Goal: Task Accomplishment & Management: Manage account settings

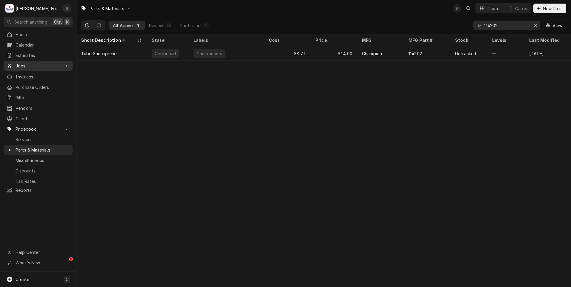
click at [25, 64] on span "Jobs" at bounding box center [38, 66] width 45 height 6
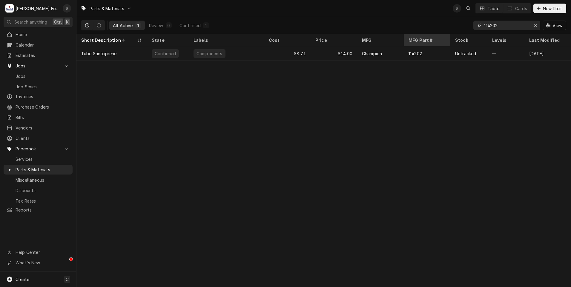
drag, startPoint x: 507, startPoint y: 25, endPoint x: 415, endPoint y: 36, distance: 92.6
click at [425, 33] on div "All Active 1 Review 0 Confirmed 1 114202 View" at bounding box center [323, 25] width 485 height 17
drag, startPoint x: 503, startPoint y: 26, endPoint x: 475, endPoint y: 28, distance: 28.2
click at [475, 28] on div "215555" at bounding box center [506, 26] width 67 height 10
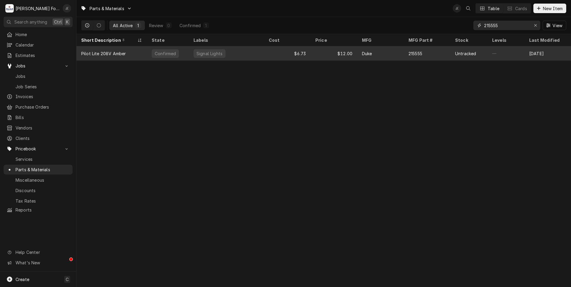
type input "215555"
click at [234, 55] on div "Signal Lights" at bounding box center [226, 53] width 75 height 14
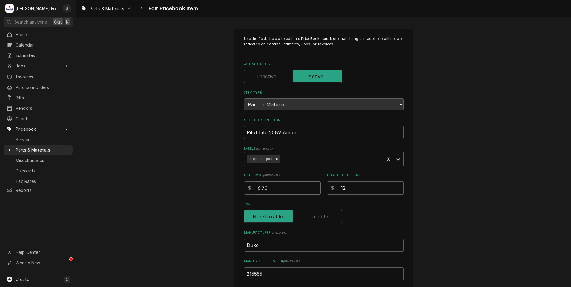
drag, startPoint x: 268, startPoint y: 187, endPoint x: 233, endPoint y: 187, distance: 35.2
click at [234, 187] on div "Use the fields below to edit this PriceBook item. Note that changes made here w…" at bounding box center [323, 234] width 179 height 410
type textarea "x"
type input "8"
type textarea "x"
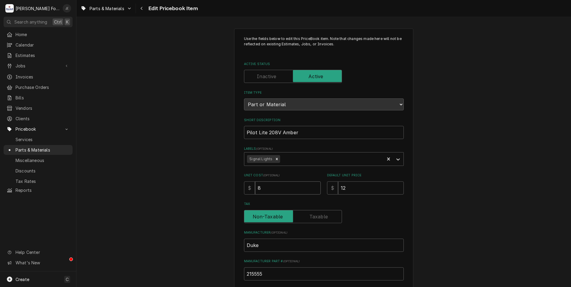
type input "8.0"
type textarea "x"
type input "8.08"
type textarea "x"
type input "1"
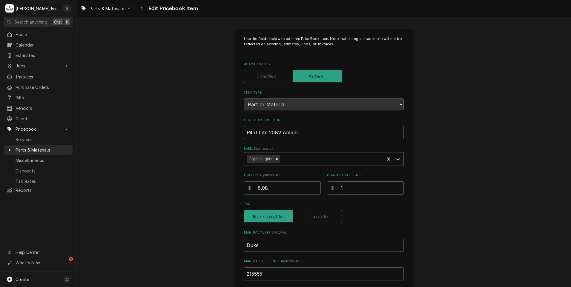
type textarea "x"
type input "13"
type textarea "x"
type input "13.0"
type textarea "x"
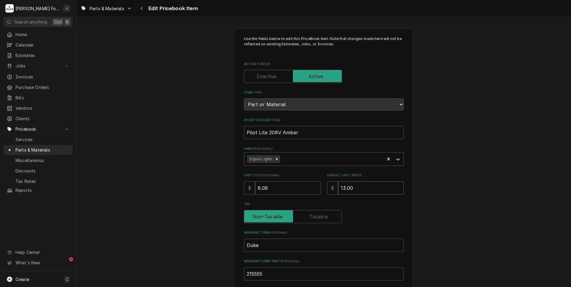
type input "13.00"
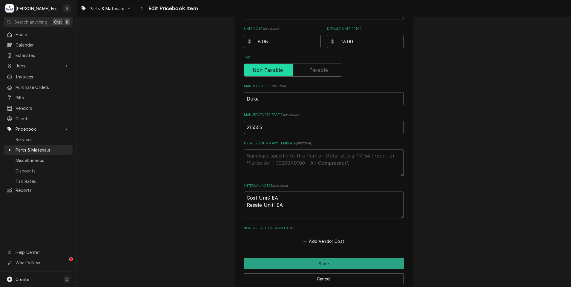
scroll to position [149, 0]
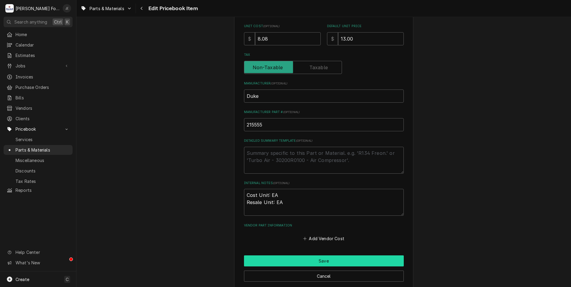
click at [286, 258] on button "Save" at bounding box center [324, 261] width 160 height 11
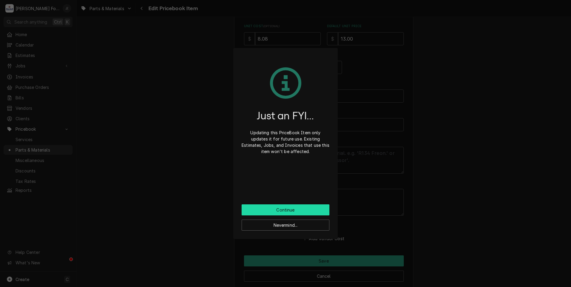
click at [277, 207] on button "Continue" at bounding box center [286, 210] width 88 height 11
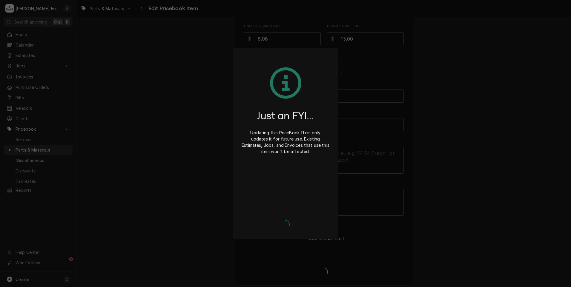
type textarea "x"
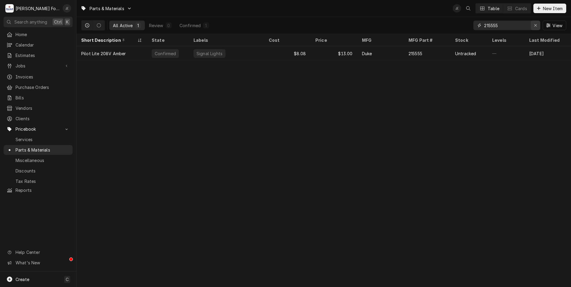
click at [537, 26] on icon "Erase input" at bounding box center [535, 25] width 3 height 4
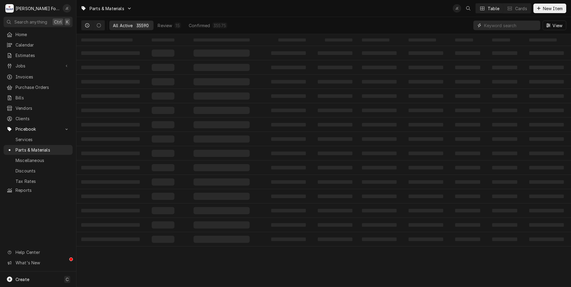
paste input "212081"
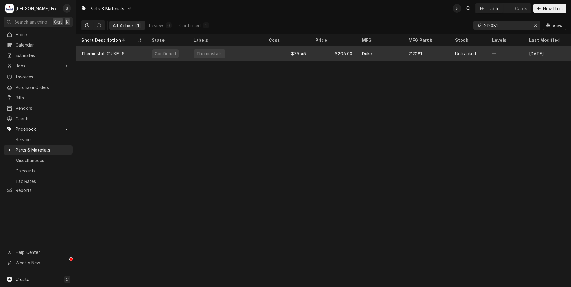
type input "212081"
click at [105, 55] on div "Thermostat (DUKE) 5" at bounding box center [102, 53] width 43 height 6
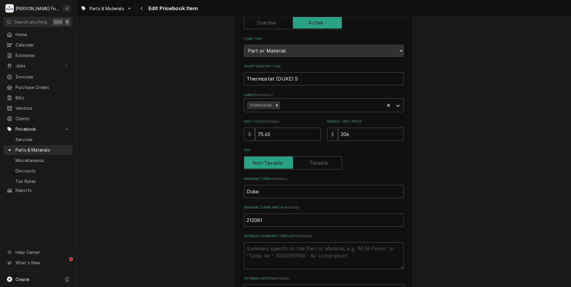
scroll to position [184, 0]
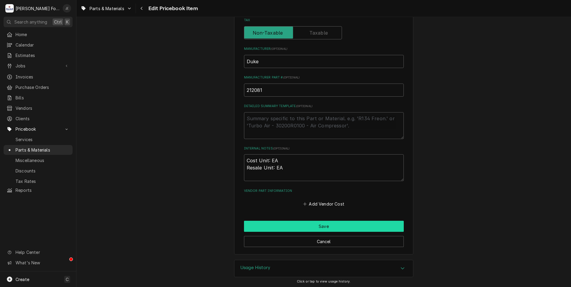
click at [278, 224] on button "Save" at bounding box center [324, 226] width 160 height 11
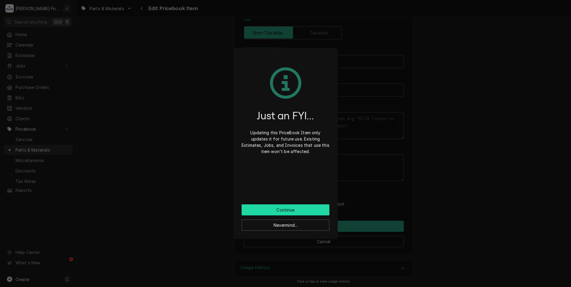
click at [277, 212] on button "Continue" at bounding box center [286, 210] width 88 height 11
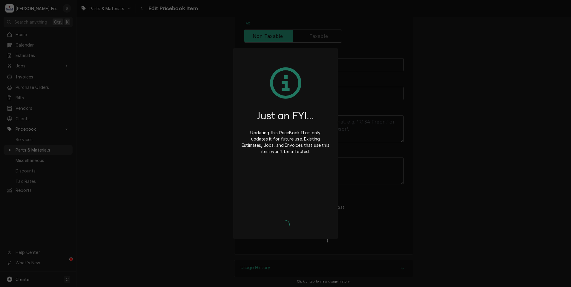
type textarea "x"
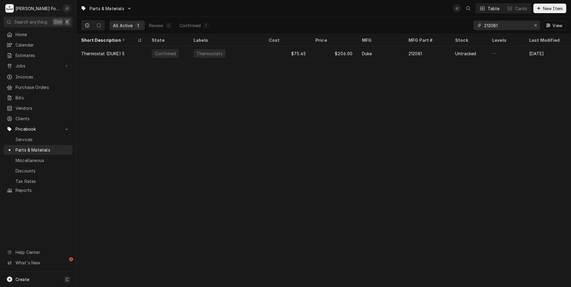
click at [537, 25] on icon "Erase input" at bounding box center [535, 25] width 2 height 2
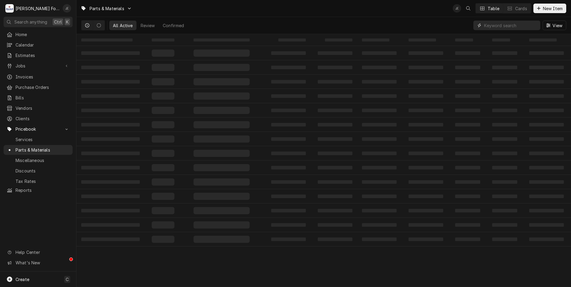
paste input "223590"
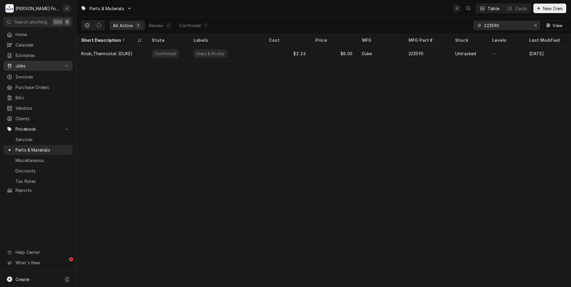
type input "223590"
drag, startPoint x: 535, startPoint y: 26, endPoint x: 525, endPoint y: 27, distance: 9.6
click at [535, 26] on icon "Erase input" at bounding box center [535, 25] width 3 height 4
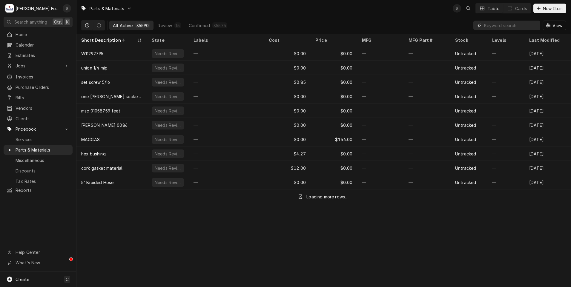
paste input "212100"
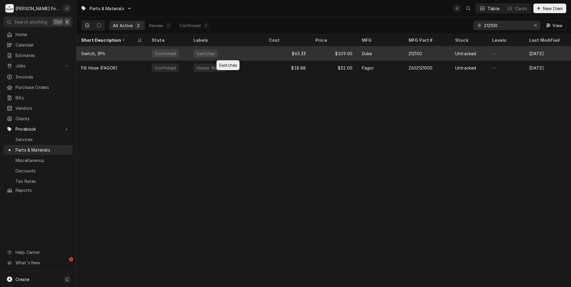
type input "212100"
click at [249, 55] on div "Switches" at bounding box center [226, 53] width 75 height 14
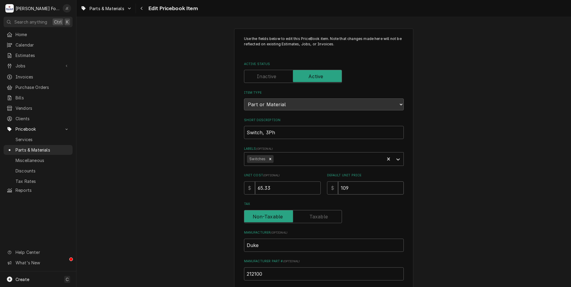
drag, startPoint x: 349, startPoint y: 187, endPoint x: 307, endPoint y: 188, distance: 41.2
click at [308, 188] on div "Unit Cost ( optional ) $ 65.33 Default Unit Price $ 109" at bounding box center [324, 183] width 160 height 21
type textarea "x"
type input "2"
type textarea "x"
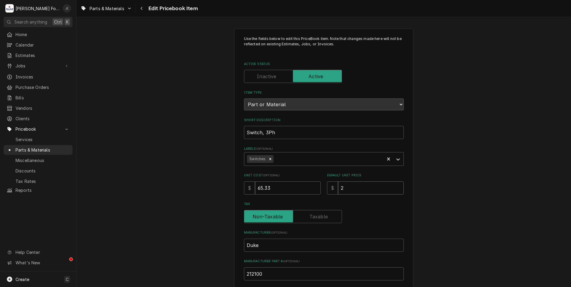
type input "20"
type textarea "x"
type input "202"
type textarea "x"
type input "202.0"
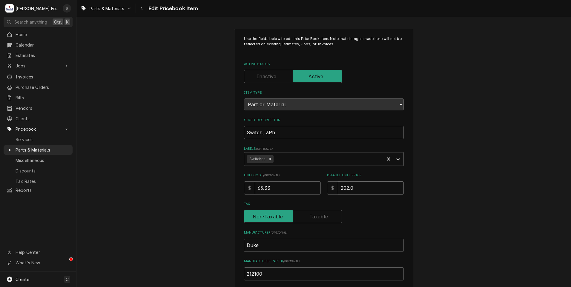
type textarea "x"
type input "202.00"
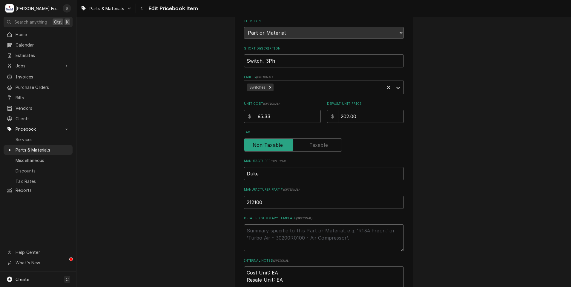
scroll to position [179, 0]
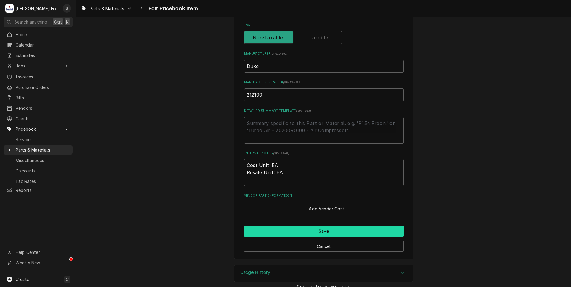
click at [351, 234] on button "Save" at bounding box center [324, 231] width 160 height 11
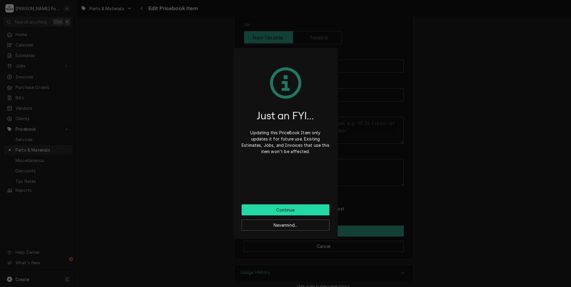
click at [279, 211] on button "Continue" at bounding box center [286, 210] width 88 height 11
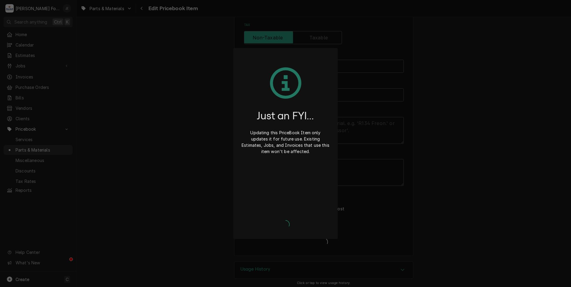
type textarea "x"
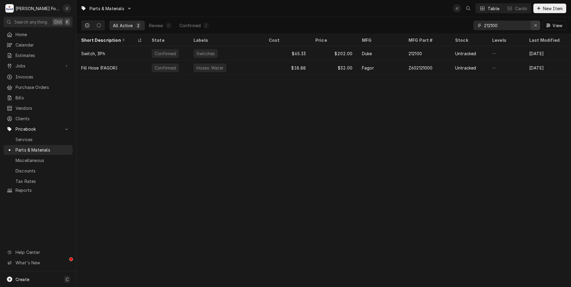
click at [536, 25] on icon "Erase input" at bounding box center [535, 25] width 3 height 4
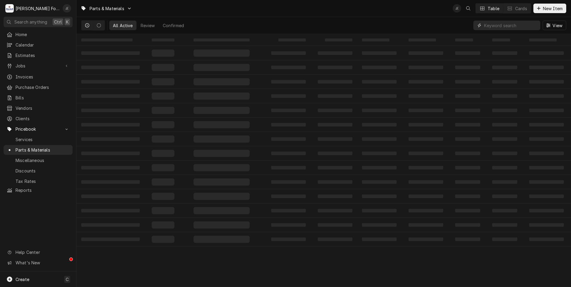
paste input "222961"
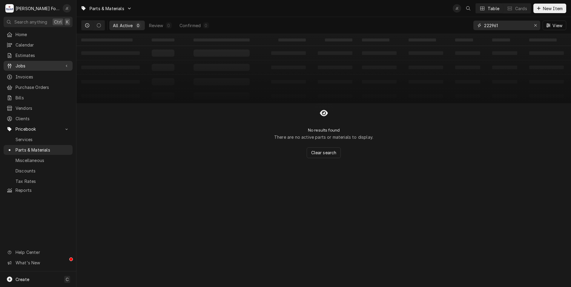
type input "222961"
click at [549, 8] on span "New Item" at bounding box center [553, 8] width 22 height 6
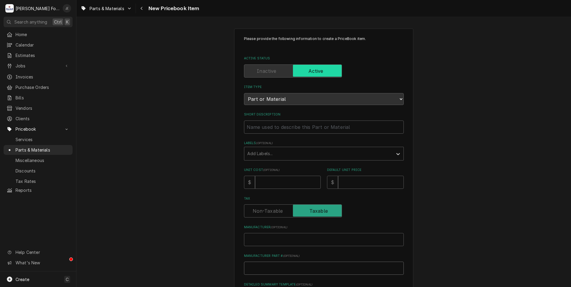
click at [279, 268] on input "Manufacturer Part # ( optional )" at bounding box center [324, 268] width 160 height 13
type textarea "x"
type input "2"
type textarea "x"
type input "22"
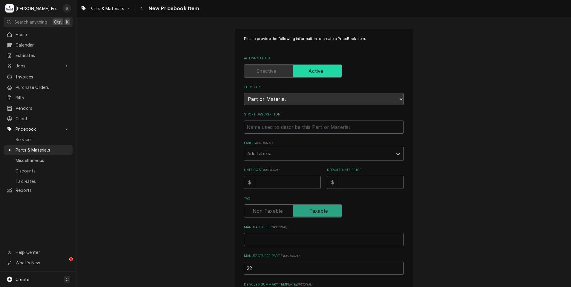
type textarea "x"
type input "222"
type textarea "x"
type input "2229"
type textarea "x"
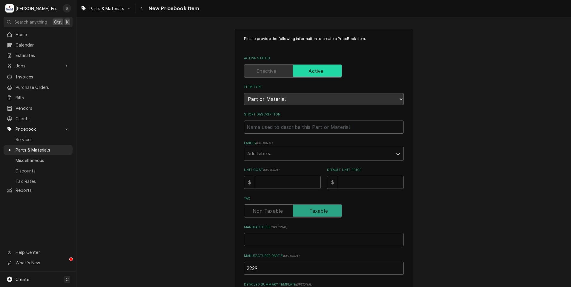
type input "22296"
type textarea "x"
type input "222961"
click at [265, 237] on input "Manufacturer ( optional )" at bounding box center [324, 239] width 160 height 13
type textarea "x"
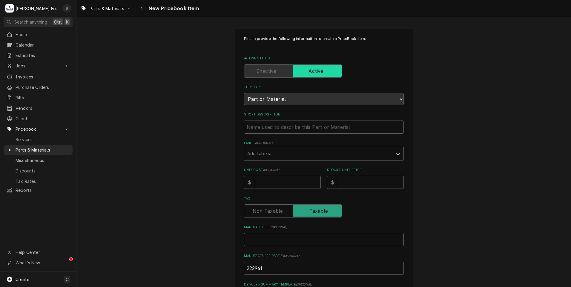
type input "D"
type textarea "x"
type input "DU"
type textarea "x"
type input "DUK"
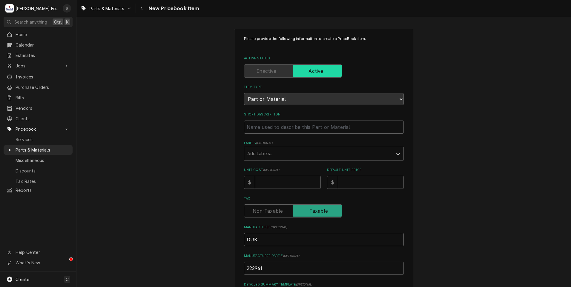
type textarea "x"
type input "DUKE"
click at [287, 186] on input "Unit Cost ( optional )" at bounding box center [288, 182] width 66 height 13
type textarea "x"
type input "9"
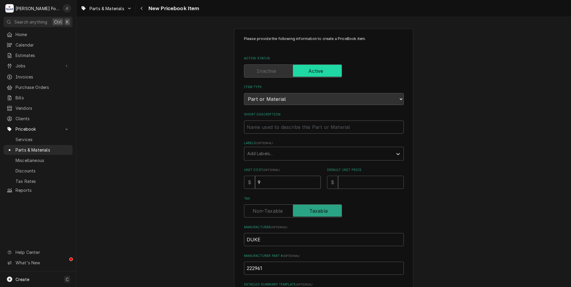
type textarea "x"
type input "9.1"
type textarea "x"
type input "9.18"
type textarea "x"
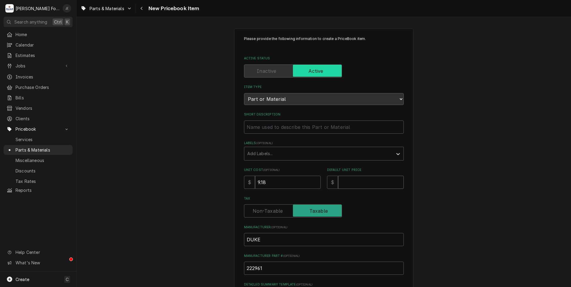
type input "1"
type textarea "x"
type input "15"
type textarea "x"
type input "15.0"
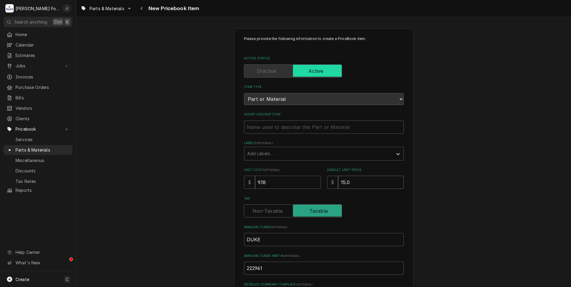
type textarea "x"
type input "15.00"
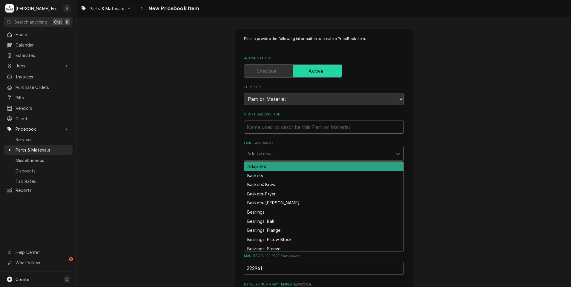
click at [275, 153] on div "Labels" at bounding box center [318, 153] width 142 height 11
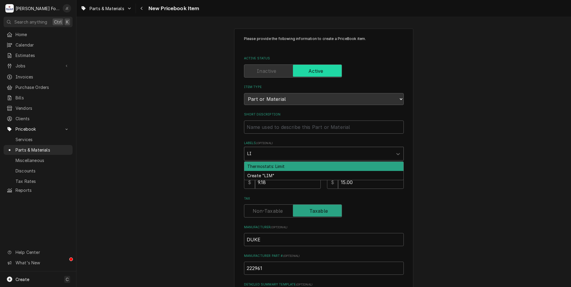
type input "L"
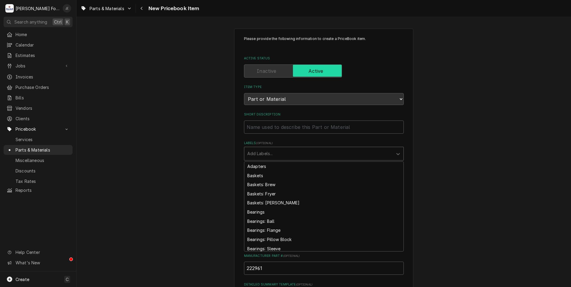
type textarea "x"
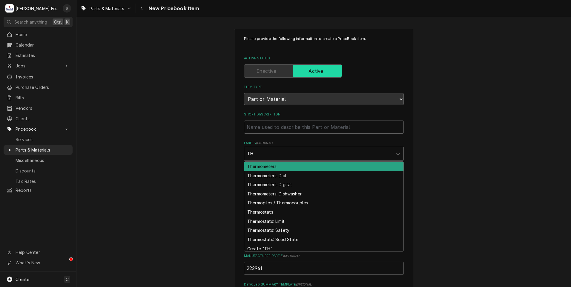
type input "THE"
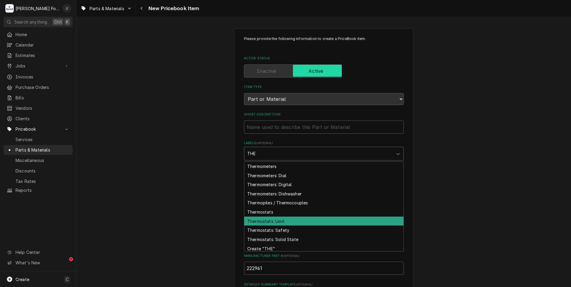
click at [275, 222] on div "Thermostats: Limit" at bounding box center [323, 221] width 159 height 9
type textarea "x"
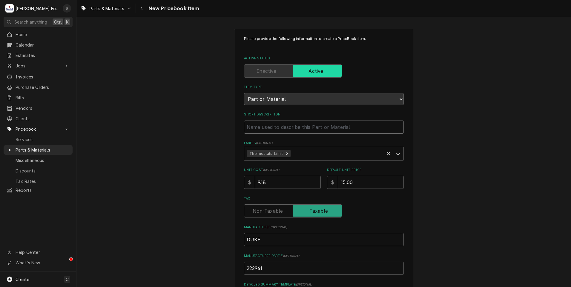
click at [255, 127] on input "Short Description" at bounding box center [324, 127] width 160 height 13
click at [263, 125] on input "Short Description" at bounding box center [324, 127] width 160 height 13
paste input "HI LIMIT THERMOSTAT, TYPE A-133, 235F"
type textarea "x"
type input "HI LIMIT THERMOSTAT, TYPE A-133, 235F"
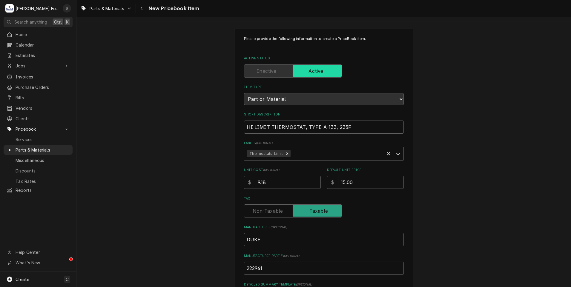
click at [200, 151] on div "Please provide the following information to create a PriceBook item. Active Sta…" at bounding box center [323, 223] width 495 height 400
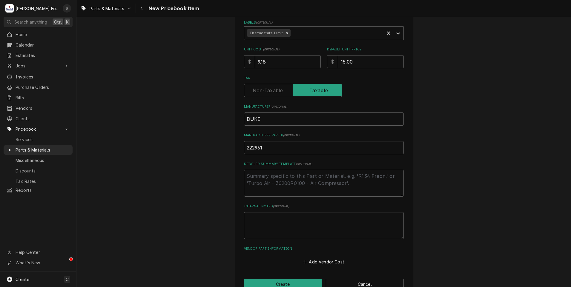
scroll to position [135, 0]
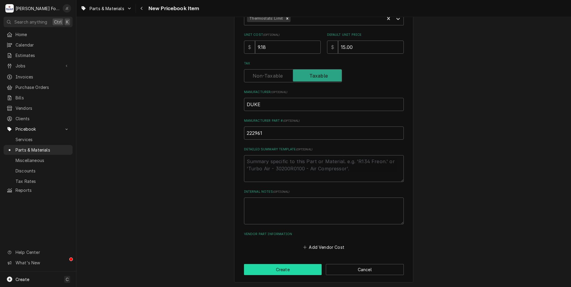
click at [280, 272] on button "Create" at bounding box center [283, 269] width 78 height 11
type textarea "x"
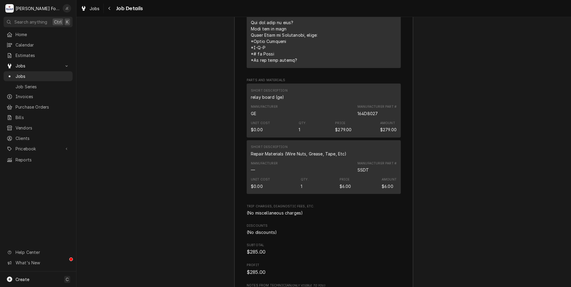
scroll to position [1436, 0]
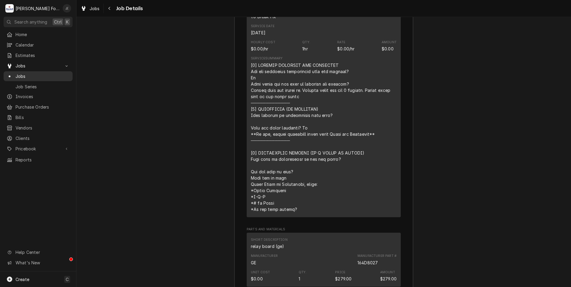
click at [31, 74] on span "Jobs" at bounding box center [43, 76] width 54 height 6
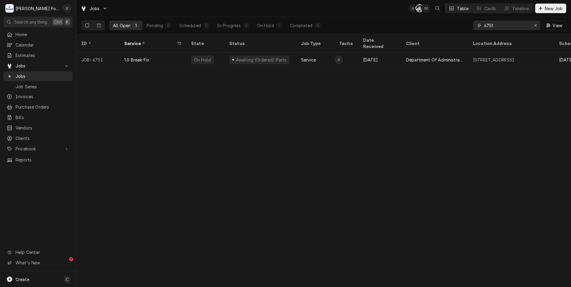
drag, startPoint x: 503, startPoint y: 26, endPoint x: 364, endPoint y: 23, distance: 139.2
click at [364, 23] on div "All Open 1 Pending 0 Scheduled 0 In Progress 0 On Hold 1 Completed 0 6751 View" at bounding box center [323, 25] width 485 height 17
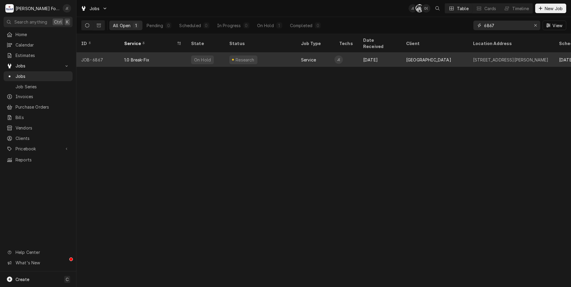
type input "6867"
click at [124, 57] on div "1.0 Break-Fix" at bounding box center [136, 60] width 25 height 6
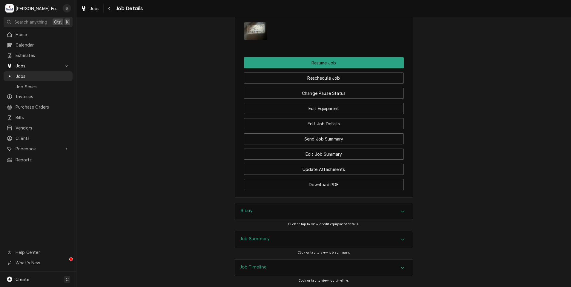
scroll to position [680, 0]
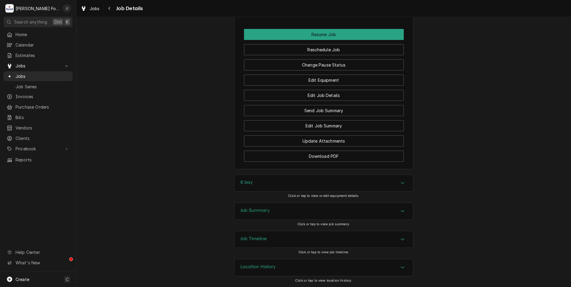
click at [254, 185] on div "6 bay" at bounding box center [323, 183] width 179 height 17
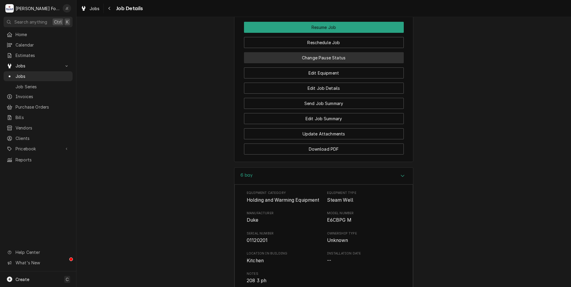
click at [339, 63] on button "Change Pause Status" at bounding box center [324, 57] width 160 height 11
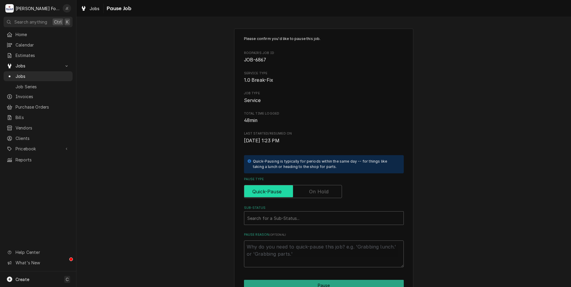
click at [318, 188] on input "Pause Type" at bounding box center [293, 191] width 93 height 13
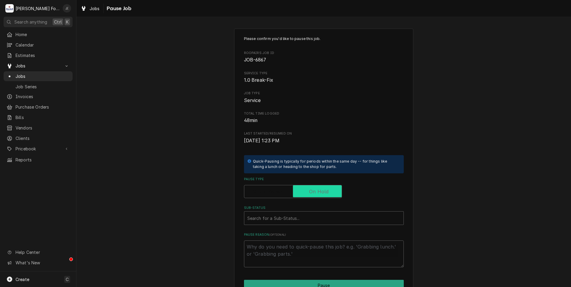
checkbox input "true"
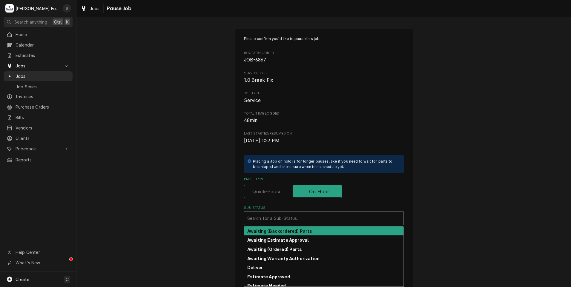
click at [301, 221] on div "Sub-Status" at bounding box center [323, 218] width 153 height 11
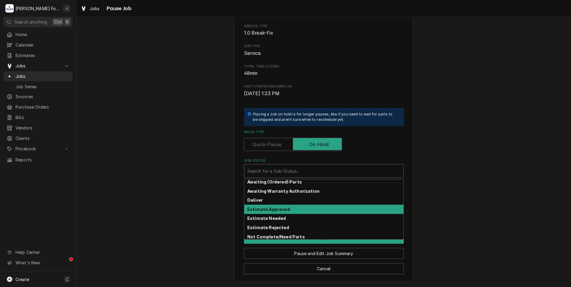
scroll to position [30, 0]
click at [264, 209] on strong "Estimate Needed" at bounding box center [266, 208] width 39 height 5
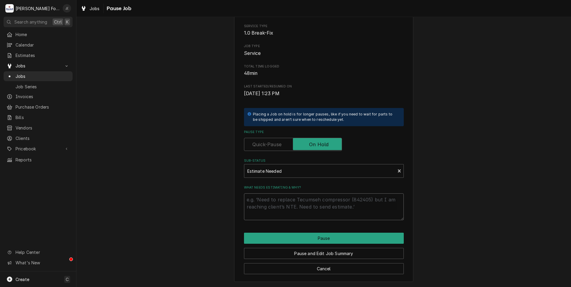
click at [267, 210] on textarea "What needs estimating & why?" at bounding box center [324, 207] width 160 height 27
type textarea "x"
type textarea "P"
type textarea "x"
type textarea "PR"
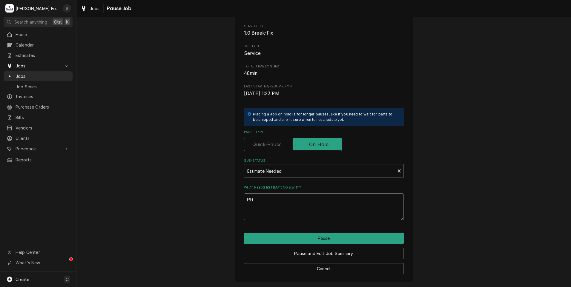
type textarea "x"
type textarea "PRI"
type textarea "x"
type textarea "PRIC"
type textarea "x"
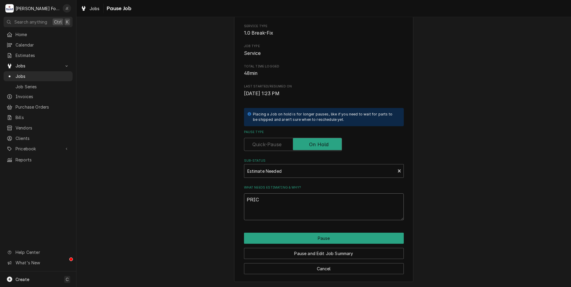
type textarea "PRICE"
type textarea "x"
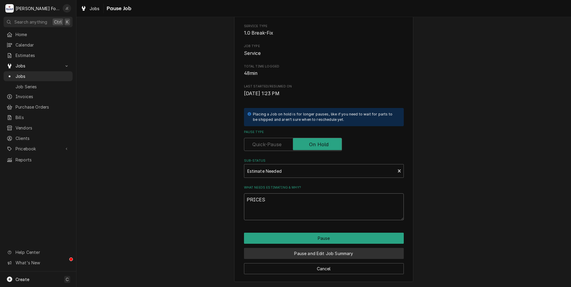
type textarea "PRICES"
click at [313, 253] on button "Pause and Edit Job Summary" at bounding box center [324, 253] width 160 height 11
type textarea "x"
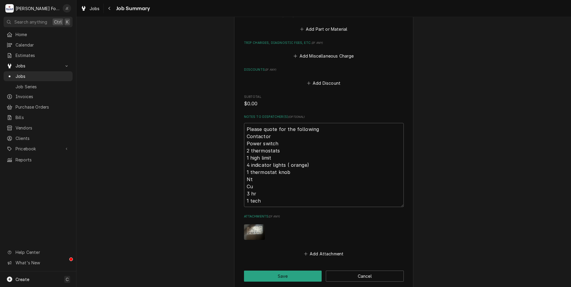
scroll to position [358, 0]
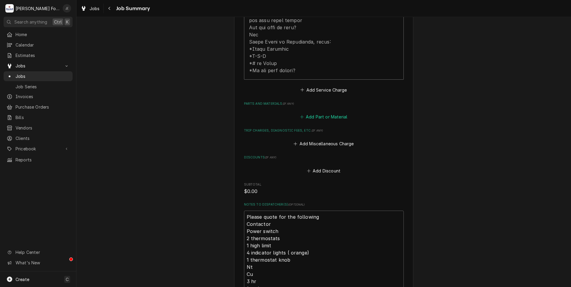
click at [318, 113] on button "Add Part or Material" at bounding box center [323, 117] width 49 height 8
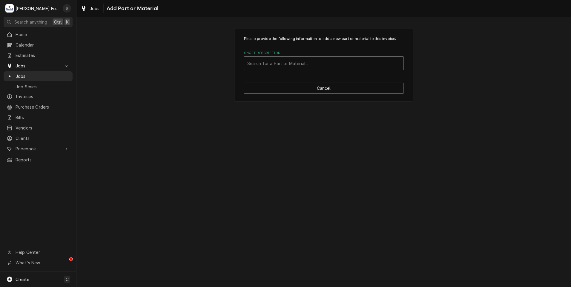
click at [294, 59] on div "Short Description" at bounding box center [323, 63] width 153 height 11
type input "215555"
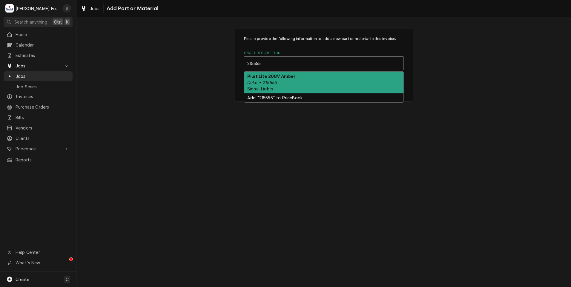
click at [294, 76] on div "Pilot Lite 208V [PERSON_NAME] • 215555 Signal Lights" at bounding box center [323, 83] width 159 height 22
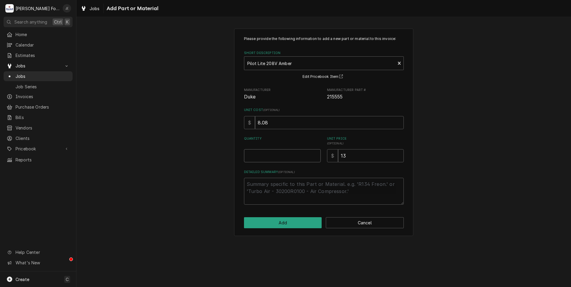
drag, startPoint x: 287, startPoint y: 160, endPoint x: 288, endPoint y: 156, distance: 3.6
click at [287, 159] on input "Quantity" at bounding box center [282, 155] width 77 height 13
type textarea "x"
type input "4"
click at [306, 227] on button "Add" at bounding box center [283, 222] width 78 height 11
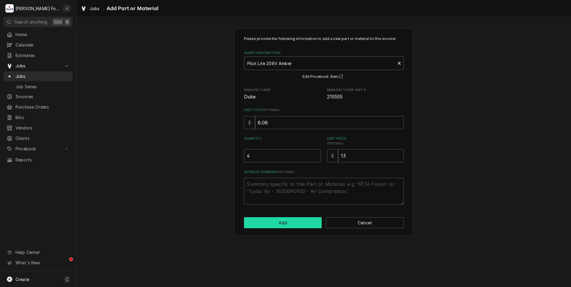
type textarea "x"
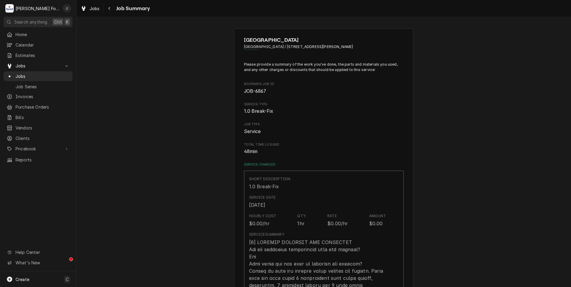
scroll to position [358, 0]
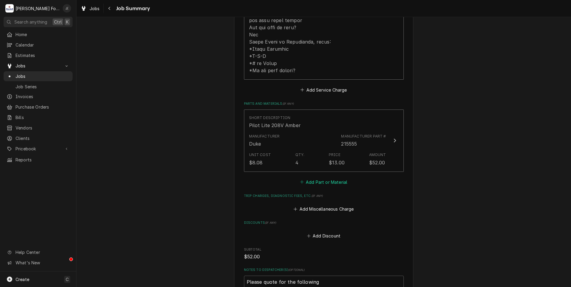
click at [318, 178] on button "Add Part or Material" at bounding box center [323, 182] width 49 height 8
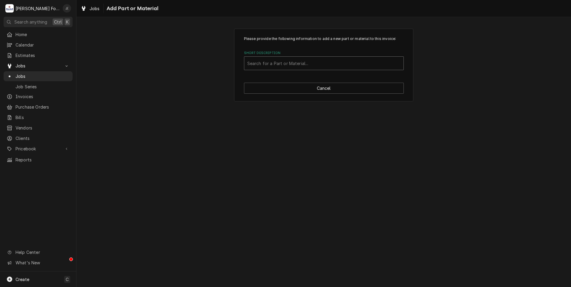
click at [270, 60] on div "Short Description" at bounding box center [323, 63] width 153 height 11
type input "212081"
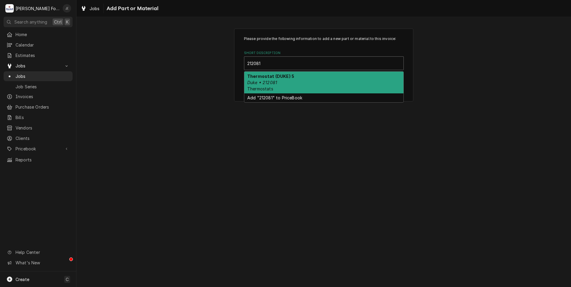
click at [278, 81] on div "Thermostat (DUKE) 5 Duke • 212081 Thermostats" at bounding box center [323, 83] width 159 height 22
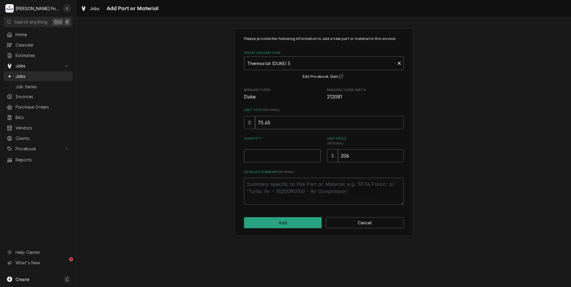
drag, startPoint x: 280, startPoint y: 152, endPoint x: 282, endPoint y: 147, distance: 5.4
click at [280, 152] on input "Quantity" at bounding box center [282, 155] width 77 height 13
type textarea "x"
type input "2"
click at [292, 222] on button "Add" at bounding box center [283, 222] width 78 height 11
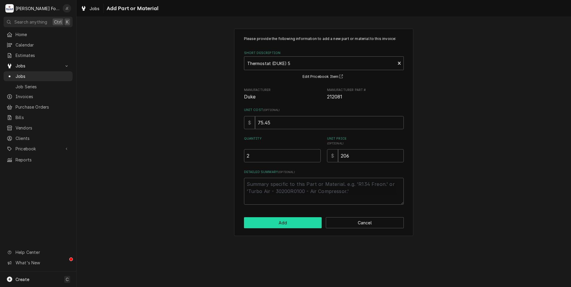
type textarea "x"
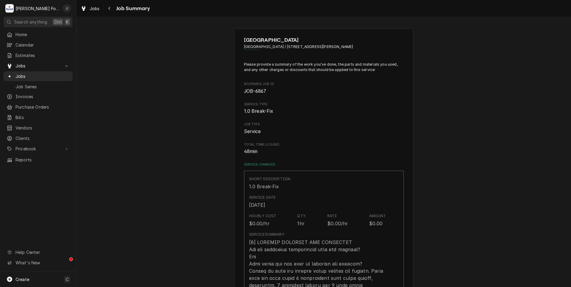
scroll to position [358, 0]
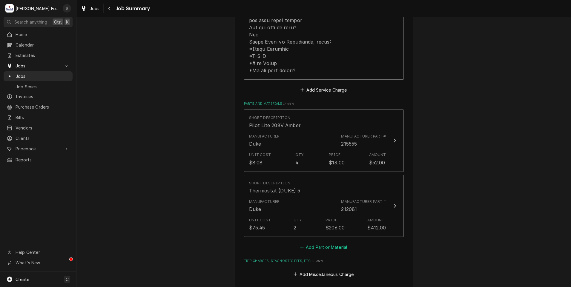
click at [303, 246] on icon "Parts and Materials" at bounding box center [302, 248] width 4 height 4
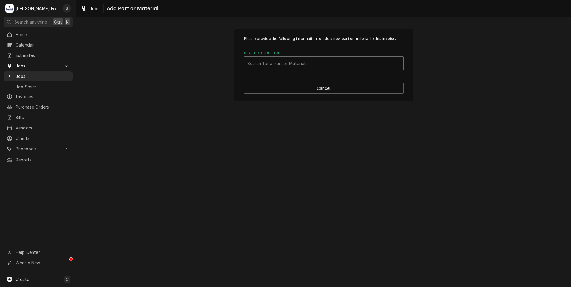
click at [287, 66] on div "Short Description" at bounding box center [323, 63] width 153 height 11
type input "223590"
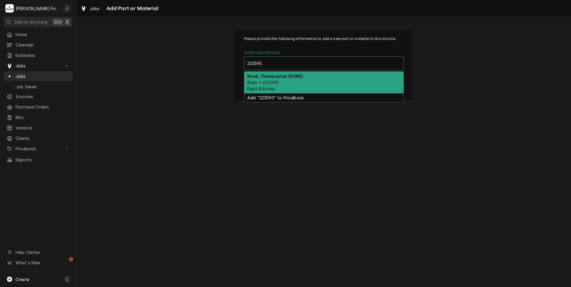
click at [292, 76] on strong "Knob,Thermostat (DUKE)" at bounding box center [275, 76] width 56 height 5
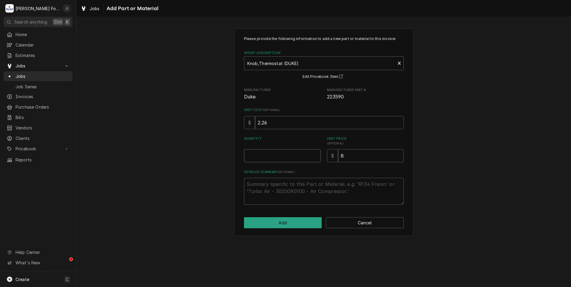
click at [296, 153] on input "Quantity" at bounding box center [282, 155] width 77 height 13
type textarea "x"
type input "1"
click at [304, 224] on button "Add" at bounding box center [283, 222] width 78 height 11
type textarea "x"
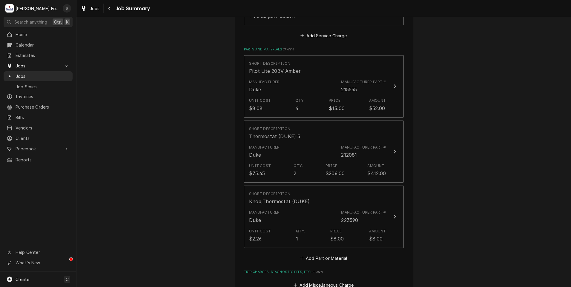
scroll to position [478, 0]
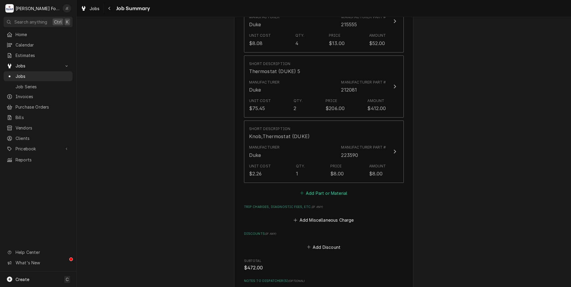
click at [307, 189] on button "Add Part or Material" at bounding box center [323, 193] width 49 height 8
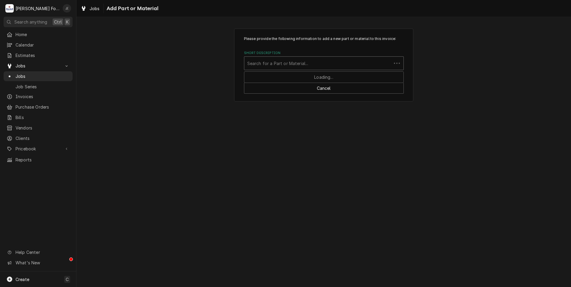
click at [272, 59] on div "Short Description" at bounding box center [317, 63] width 141 height 11
type input "212100"
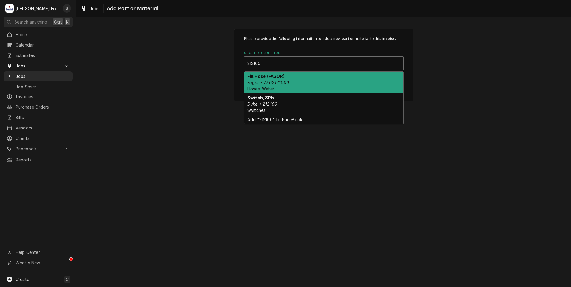
click at [286, 83] on div "Fill Hose (FAGOR) Fagor • Z602121000 Hoses: Water" at bounding box center [323, 83] width 159 height 22
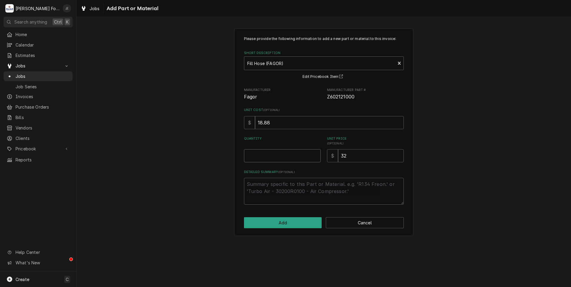
click at [281, 156] on input "Quantity" at bounding box center [282, 155] width 77 height 13
click at [364, 221] on button "Cancel" at bounding box center [365, 222] width 78 height 11
type textarea "x"
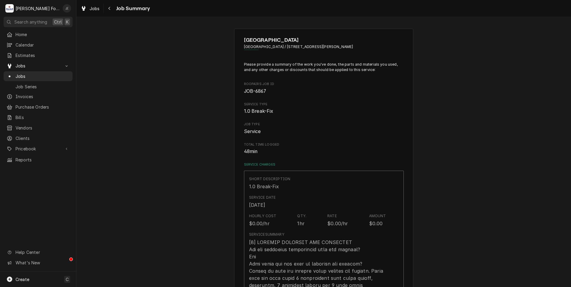
scroll to position [478, 0]
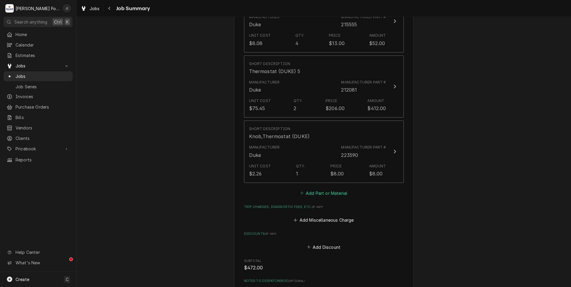
click at [314, 189] on button "Add Part or Material" at bounding box center [323, 193] width 49 height 8
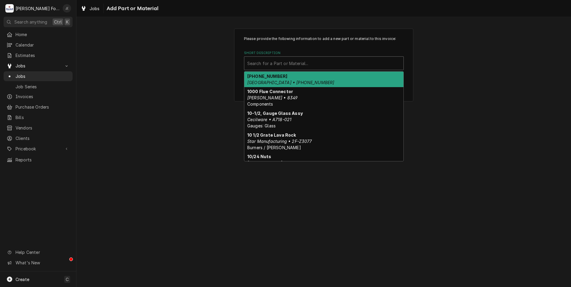
click at [274, 62] on div "Short Description" at bounding box center [323, 63] width 153 height 11
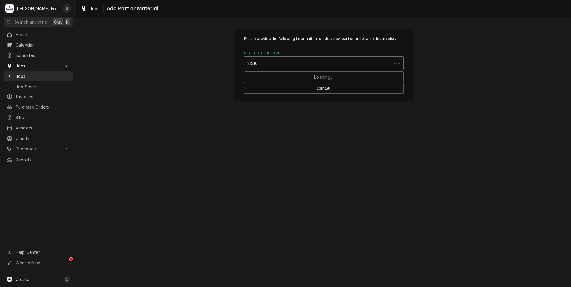
type input "212100"
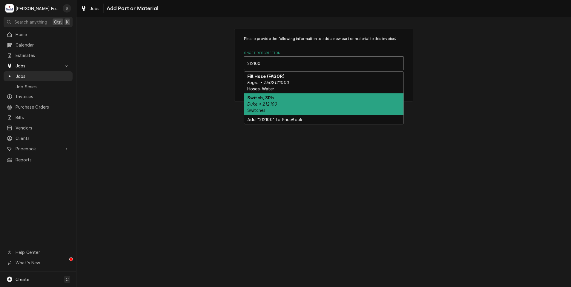
click at [276, 106] on div "Switch, 3Ph Duke • 212100 Switches" at bounding box center [323, 105] width 159 height 22
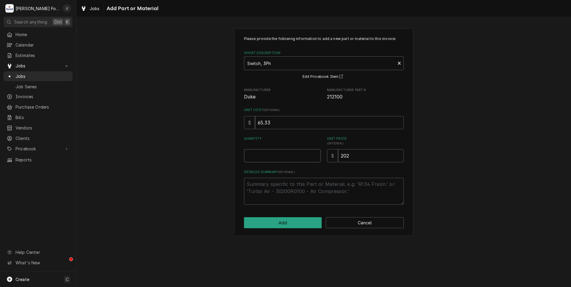
click at [272, 159] on input "Quantity" at bounding box center [282, 155] width 77 height 13
type textarea "x"
type input "1"
click at [292, 222] on button "Add" at bounding box center [283, 222] width 78 height 11
type textarea "x"
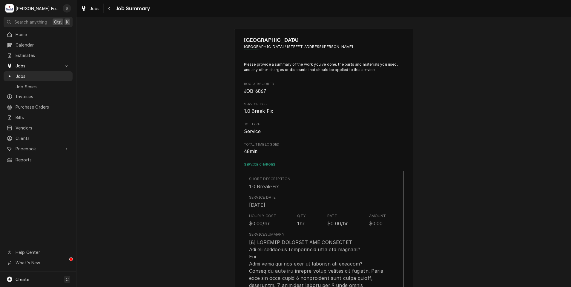
scroll to position [478, 0]
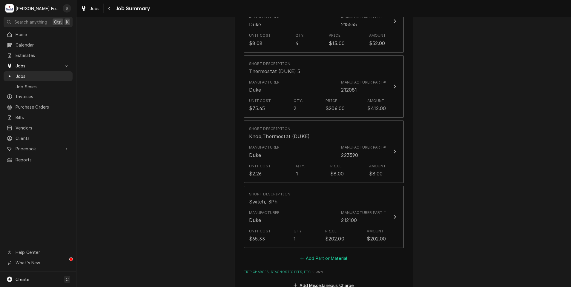
click at [316, 255] on button "Add Part or Material" at bounding box center [323, 259] width 49 height 8
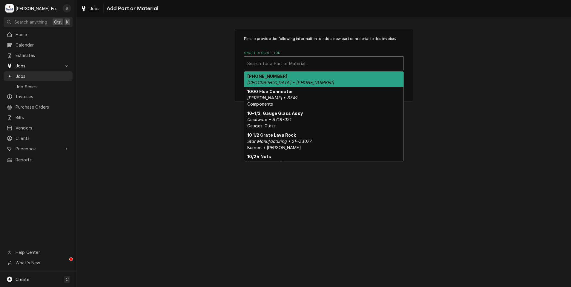
click at [296, 65] on div "Short Description" at bounding box center [323, 63] width 153 height 11
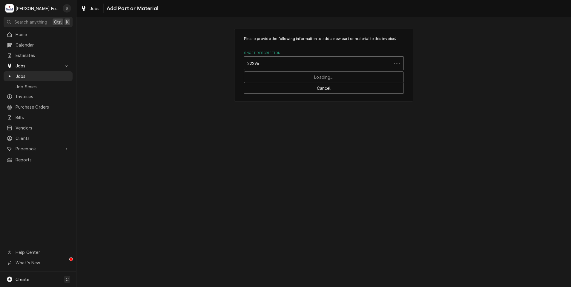
type input "222961"
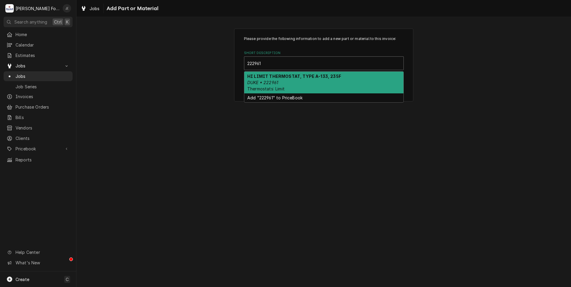
click at [290, 86] on div "HI LIMIT THERMOSTAT, TYPE A-133, 235F DUKE • 222961 Thermostats: Limit" at bounding box center [323, 83] width 159 height 22
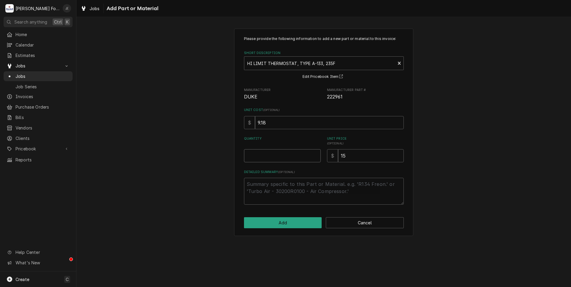
click at [287, 152] on input "Quantity" at bounding box center [282, 155] width 77 height 13
type textarea "x"
type input "1"
click at [293, 225] on button "Add" at bounding box center [283, 222] width 78 height 11
type textarea "x"
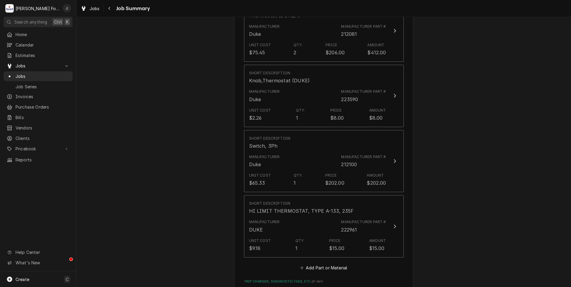
scroll to position [597, 0]
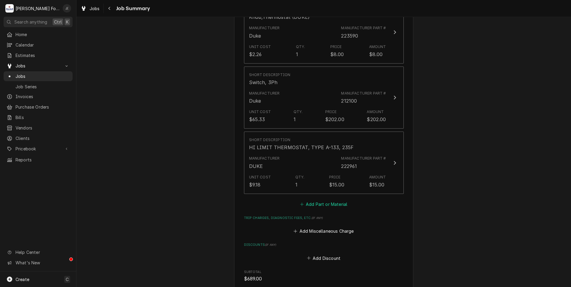
click at [308, 200] on button "Add Part or Material" at bounding box center [323, 204] width 49 height 8
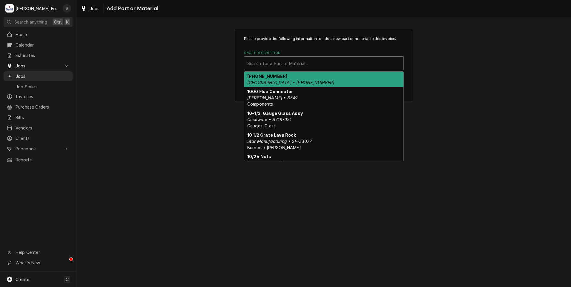
click at [288, 64] on div "Short Description" at bounding box center [323, 63] width 153 height 11
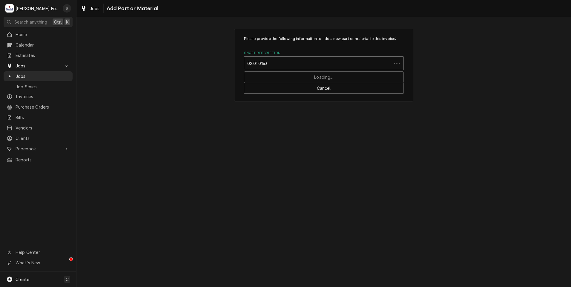
type input "02.01.016.00"
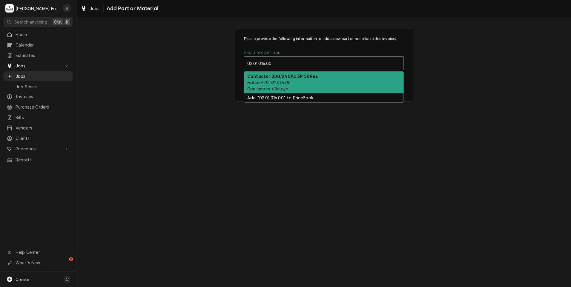
click at [312, 78] on div "Contactor 208/240Ac 3P 50Res Hatco • 02.01.016.00 Contactors / Relays" at bounding box center [323, 83] width 159 height 22
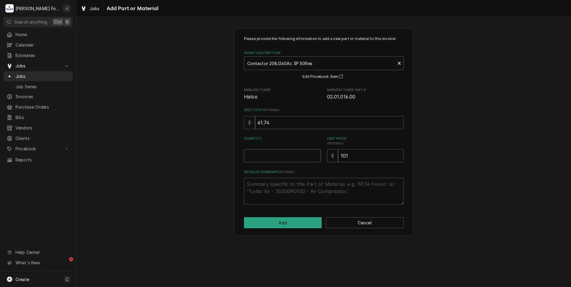
click at [302, 160] on input "Quantity" at bounding box center [282, 155] width 77 height 13
type textarea "x"
type input "1"
click at [297, 227] on button "Add" at bounding box center [283, 222] width 78 height 11
type textarea "x"
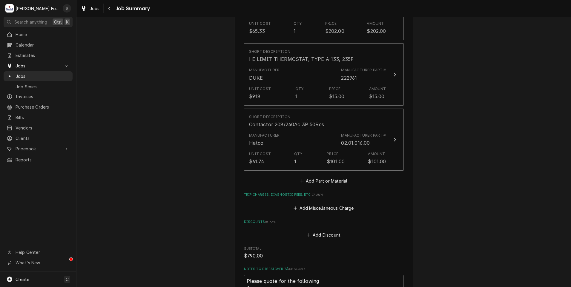
scroll to position [687, 0]
click at [307, 176] on button "Add Part or Material" at bounding box center [323, 180] width 49 height 8
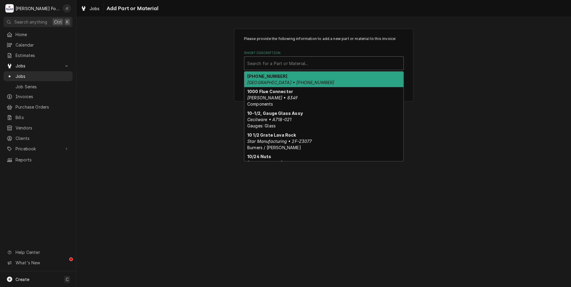
click at [291, 62] on div "Short Description" at bounding box center [323, 63] width 153 height 11
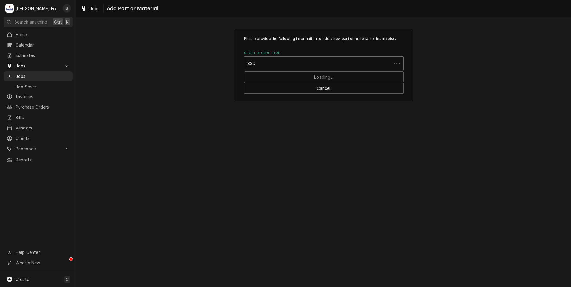
type input "SSDT"
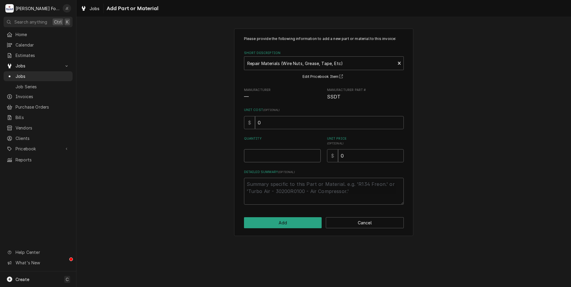
click at [285, 154] on input "Quantity" at bounding box center [282, 155] width 77 height 13
type textarea "x"
type input "1"
click at [345, 161] on input "0" at bounding box center [371, 155] width 66 height 13
type textarea "x"
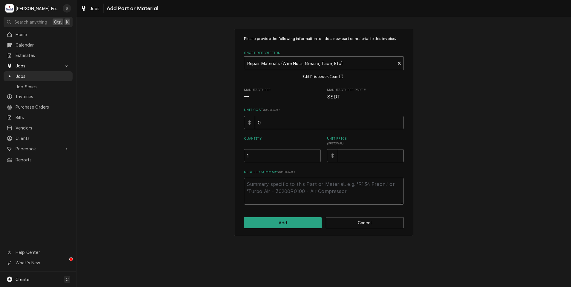
type textarea "x"
type input "1"
type textarea "x"
type input "16"
click at [298, 226] on button "Add" at bounding box center [283, 222] width 78 height 11
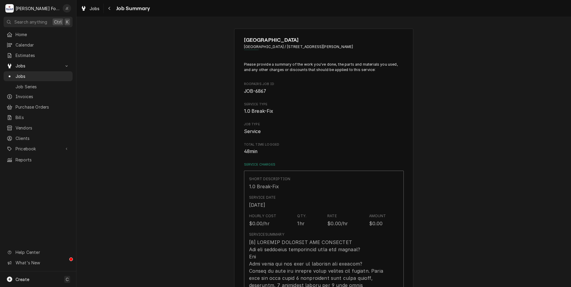
scroll to position [687, 0]
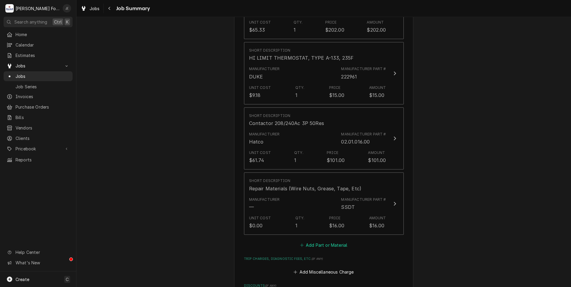
click at [317, 241] on button "Add Part or Material" at bounding box center [323, 245] width 49 height 8
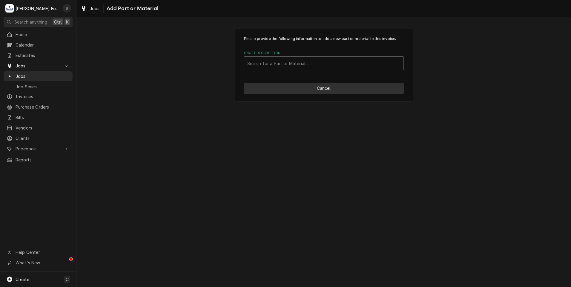
click at [362, 91] on button "Cancel" at bounding box center [324, 88] width 160 height 11
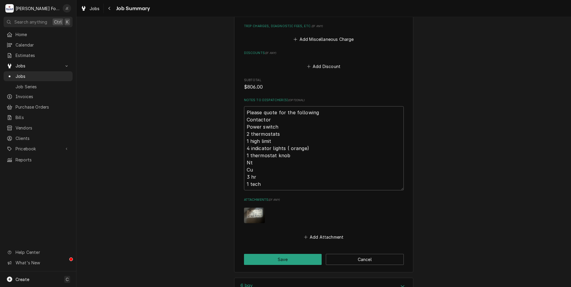
scroll to position [960, 0]
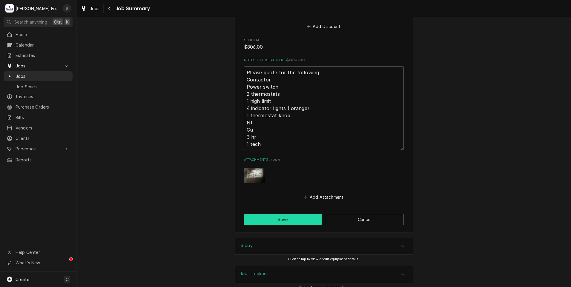
click at [274, 216] on button "Save" at bounding box center [283, 219] width 78 height 11
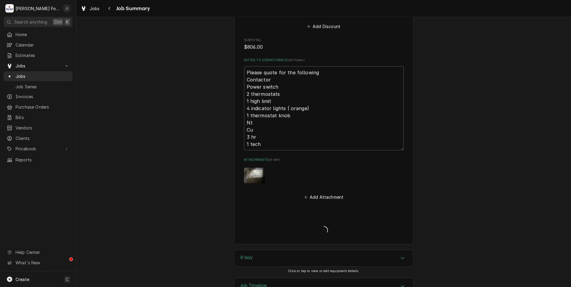
type textarea "x"
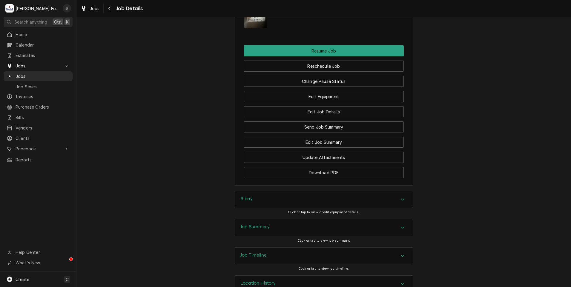
scroll to position [620, 0]
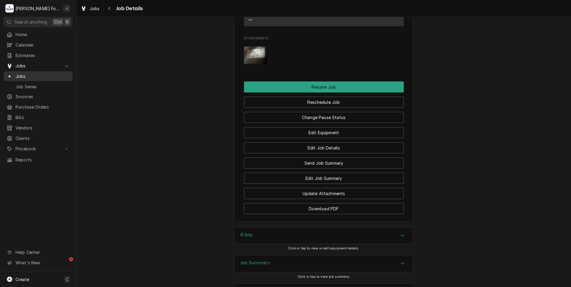
click at [37, 75] on span "Jobs" at bounding box center [43, 76] width 54 height 6
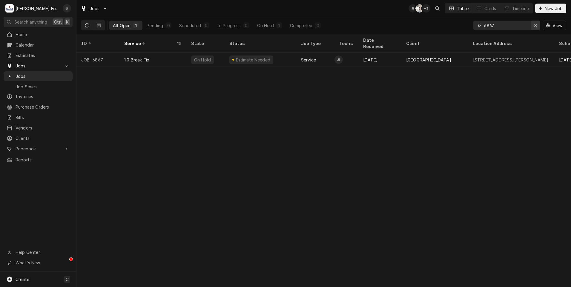
click at [535, 26] on icon "Erase input" at bounding box center [535, 25] width 2 height 2
click at [516, 25] on input "Dynamic Content Wrapper" at bounding box center [512, 26] width 56 height 10
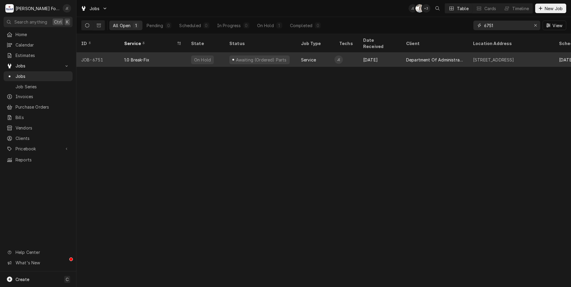
type input "6751"
click at [151, 56] on div "1.0 Break-Fix" at bounding box center [152, 60] width 67 height 14
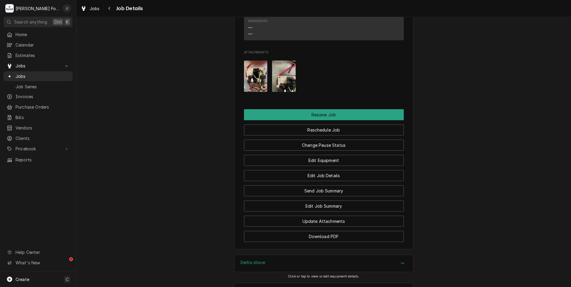
scroll to position [913, 0]
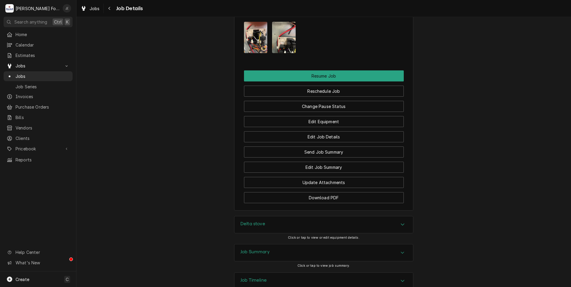
click at [262, 221] on h3 "Delta stove" at bounding box center [252, 224] width 25 height 6
click at [33, 74] on span "Jobs" at bounding box center [43, 76] width 54 height 6
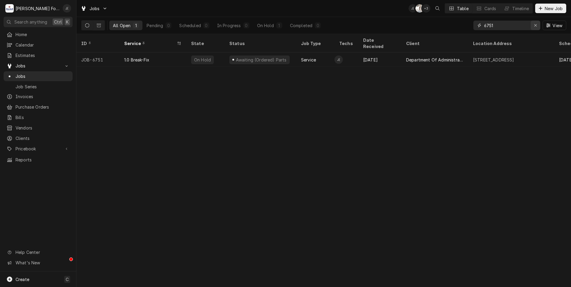
click at [537, 27] on icon "Erase input" at bounding box center [535, 25] width 3 height 4
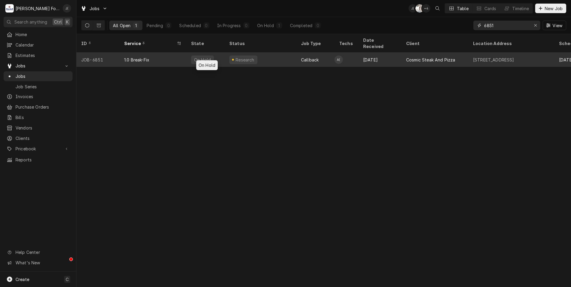
type input "6851"
click at [220, 53] on div "On Hold" at bounding box center [205, 60] width 38 height 14
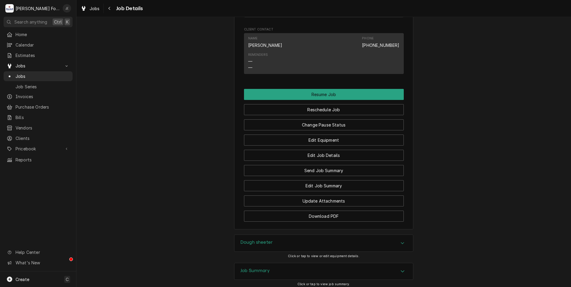
scroll to position [729, 0]
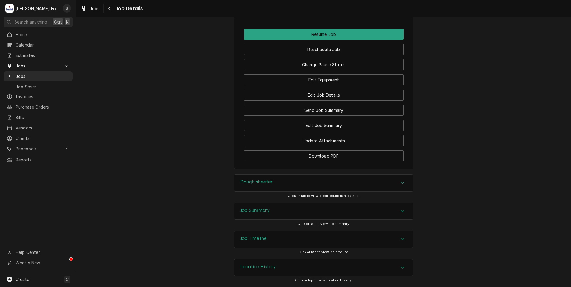
click at [246, 181] on h3 "Dough sheeter" at bounding box center [256, 183] width 32 height 6
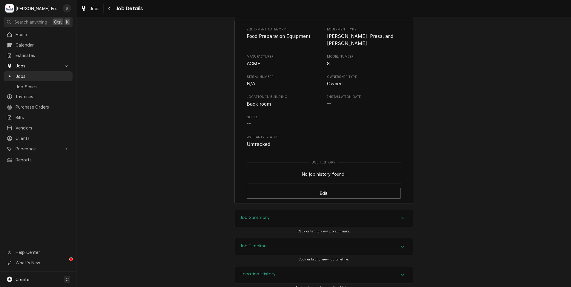
scroll to position [900, 0]
click at [240, 215] on h3 "Job Summary" at bounding box center [254, 218] width 29 height 6
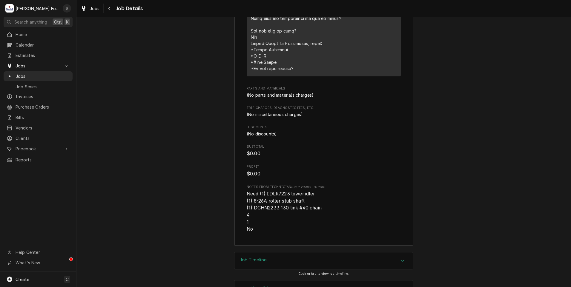
scroll to position [1378, 0]
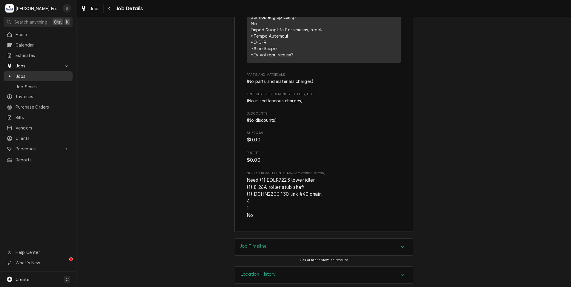
click at [40, 76] on span "Jobs" at bounding box center [43, 76] width 54 height 6
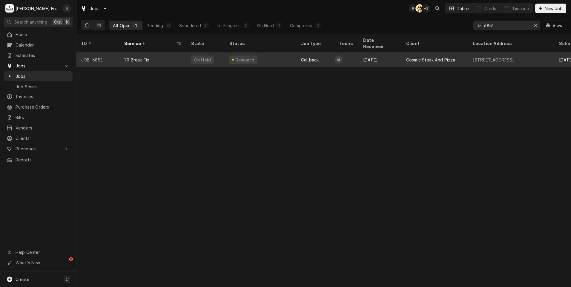
click at [262, 55] on div "Research" at bounding box center [261, 60] width 72 height 14
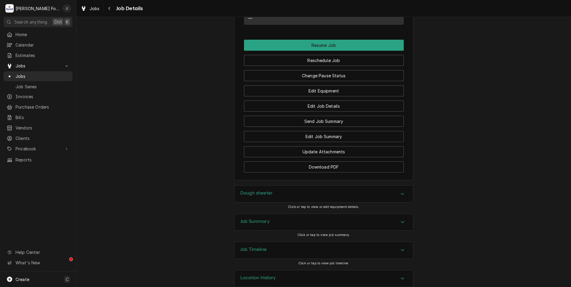
scroll to position [729, 0]
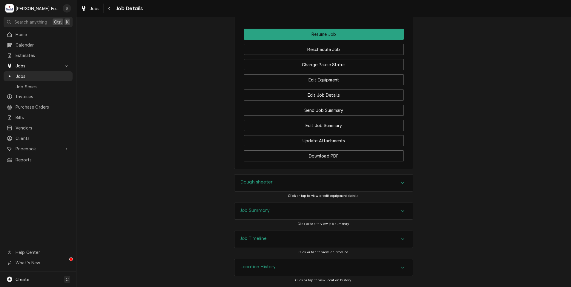
click at [266, 181] on h3 "Dough sheeter" at bounding box center [256, 183] width 32 height 6
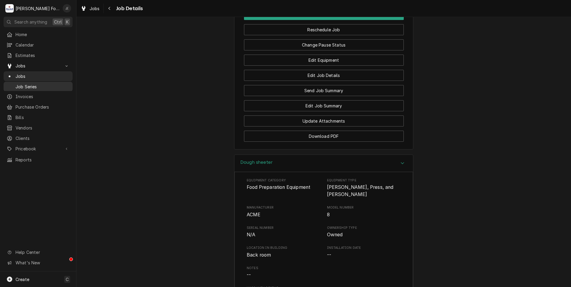
scroll to position [691, 0]
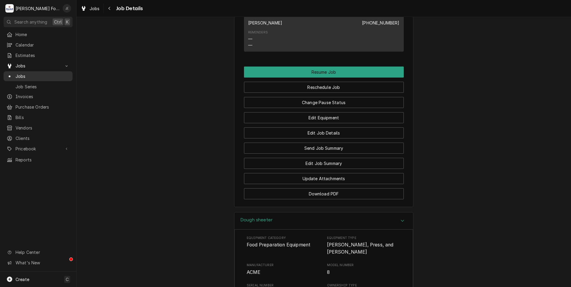
click at [19, 76] on span "Jobs" at bounding box center [43, 76] width 54 height 6
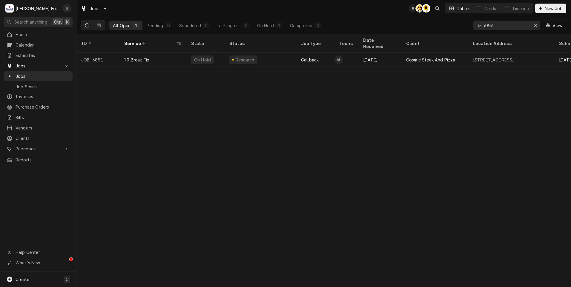
click at [20, 75] on span "Jobs" at bounding box center [43, 76] width 54 height 6
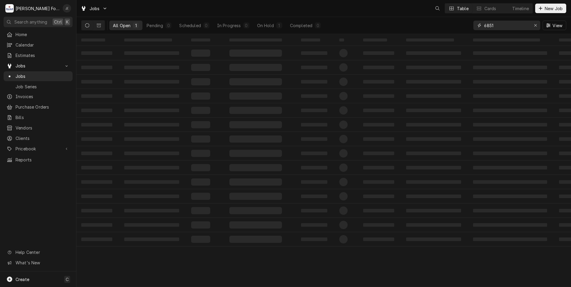
drag, startPoint x: 500, startPoint y: 26, endPoint x: 444, endPoint y: 31, distance: 56.1
click at [447, 32] on div "All Open 1 Pending 0 Scheduled 0 In Progress 0 On Hold 1 Completed 0 6851 View" at bounding box center [323, 25] width 485 height 17
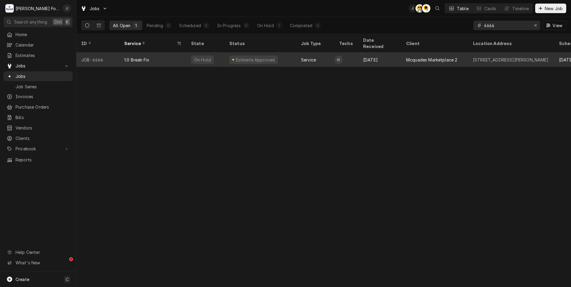
type input "6664"
click at [169, 57] on div "1.0 Break-Fix" at bounding box center [152, 60] width 67 height 14
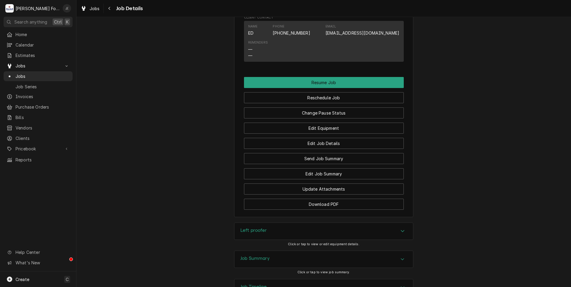
scroll to position [692, 0]
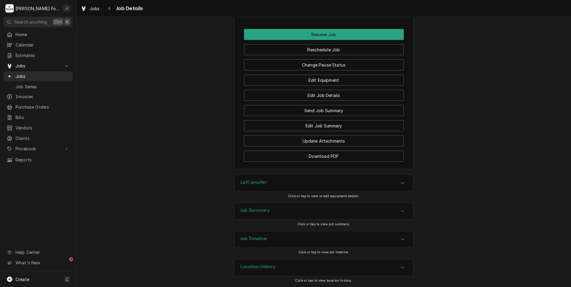
click at [265, 183] on div "Left proofer" at bounding box center [323, 183] width 179 height 17
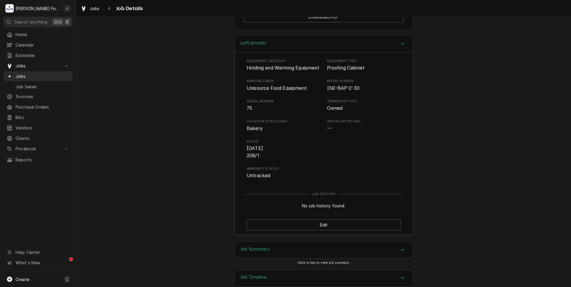
scroll to position [870, 0]
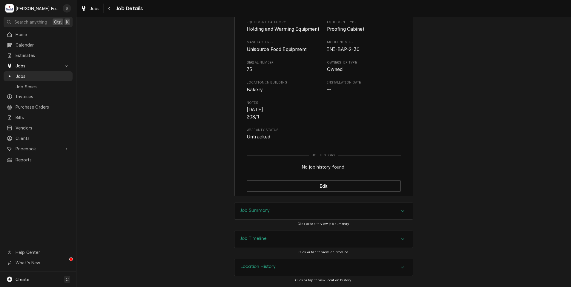
click at [259, 213] on h3 "Job Summary" at bounding box center [254, 211] width 29 height 6
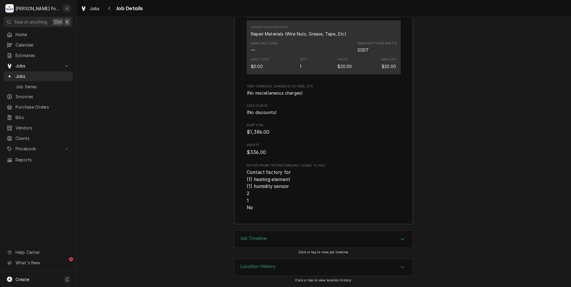
scroll to position [1518, 0]
